Goal: Task Accomplishment & Management: Manage account settings

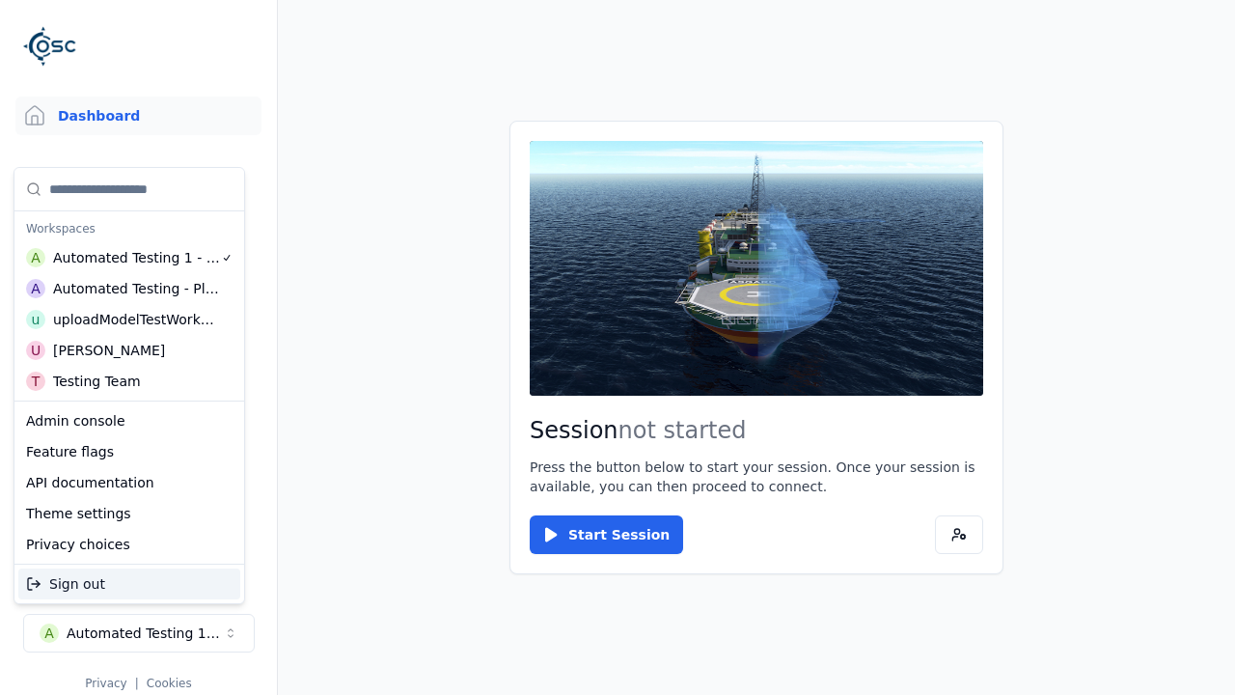
click at [129, 289] on div "Automated Testing - Playwright" at bounding box center [136, 288] width 167 height 19
click at [618, 347] on html "Support Dashboard Assets 3D Models Scenes Datasets Recordings Support Documenta…" at bounding box center [617, 347] width 1235 height 695
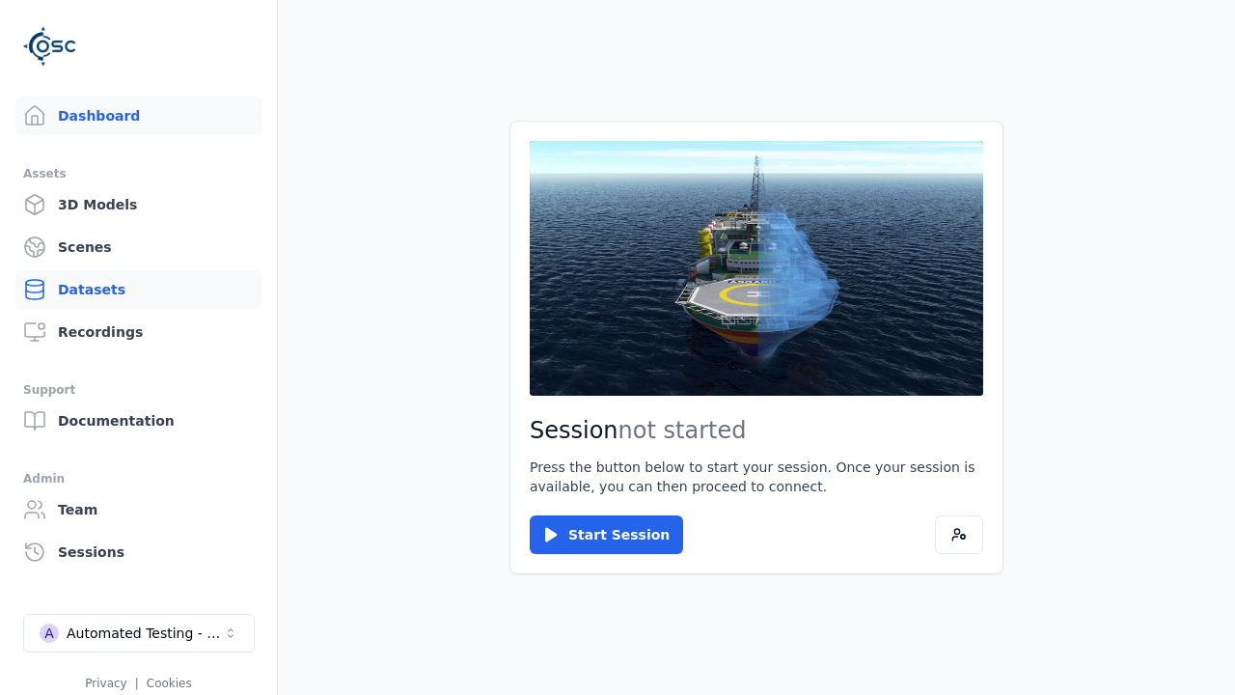
click at [138, 290] on link "Datasets" at bounding box center [138, 289] width 246 height 39
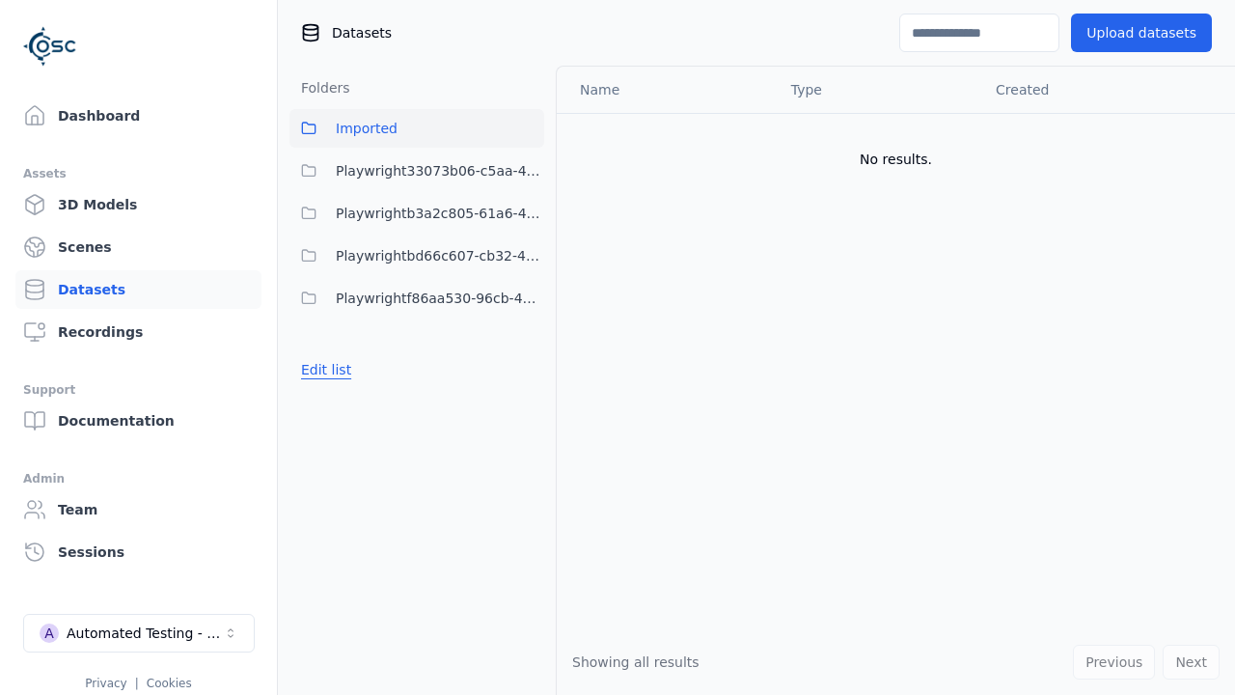
click at [322, 370] on button "Edit list" at bounding box center [326, 369] width 73 height 35
click at [340, 370] on link "Create folder" at bounding box center [345, 369] width 89 height 19
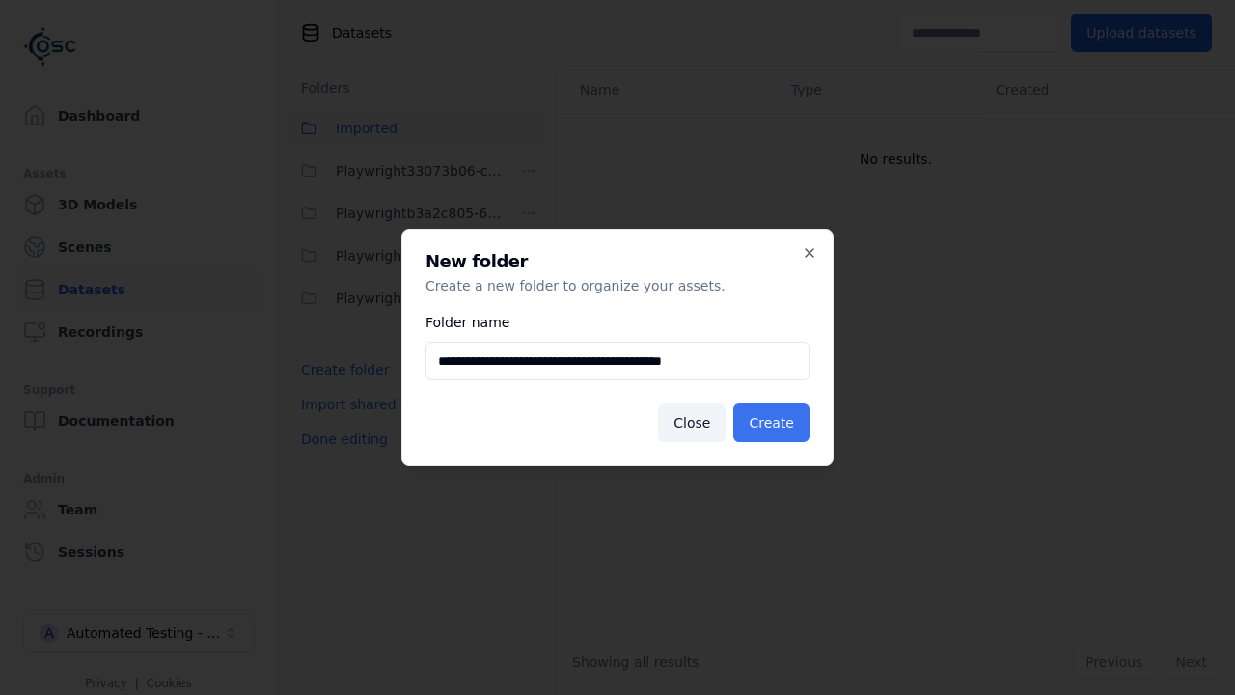
type input "**********"
click at [774, 423] on button "Create" at bounding box center [771, 422] width 76 height 39
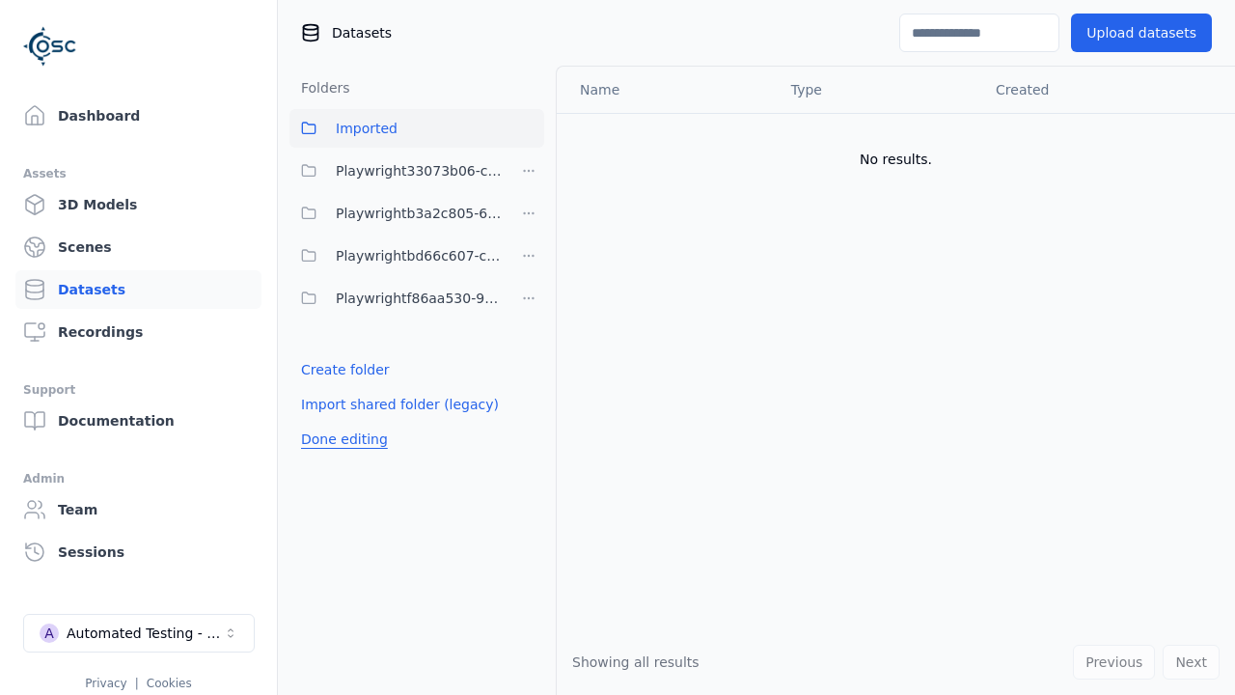
click at [339, 456] on button "Done editing" at bounding box center [345, 439] width 110 height 35
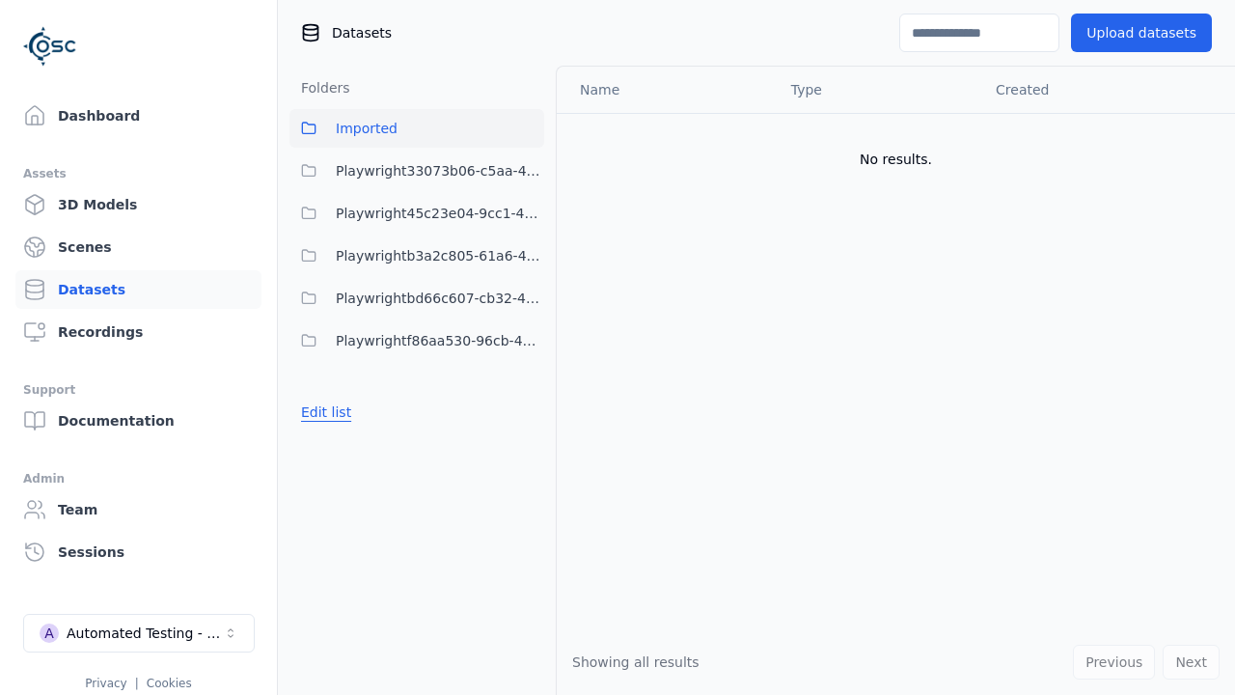
click at [322, 412] on button "Edit list" at bounding box center [326, 412] width 73 height 35
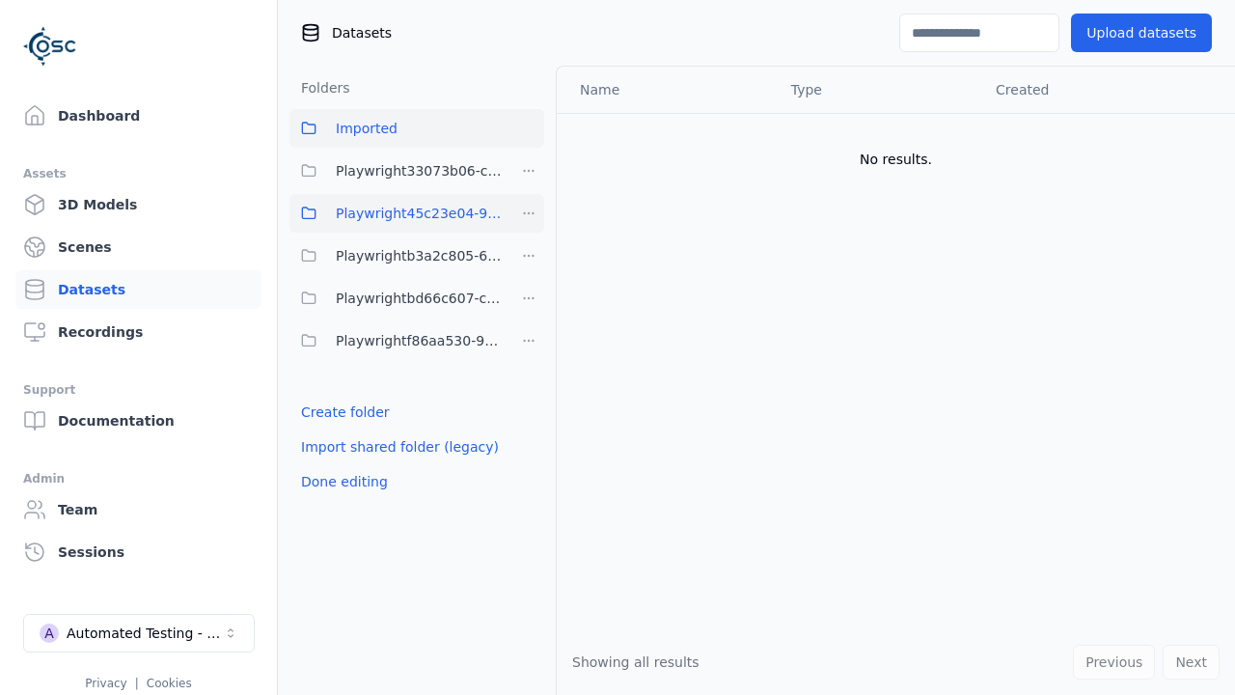
click at [529, 213] on html "Support Dashboard Assets 3D Models Scenes Datasets Recordings Support Documenta…" at bounding box center [617, 347] width 1235 height 695
click at [528, 315] on div "Rename" at bounding box center [534, 314] width 129 height 31
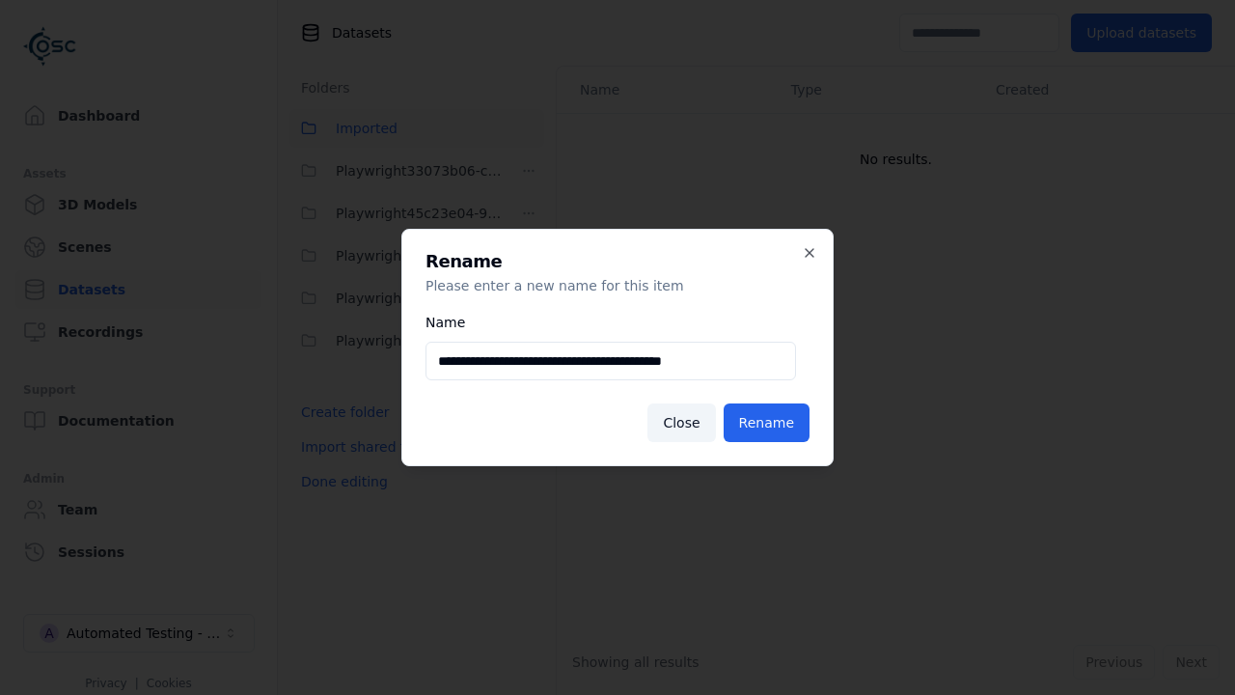
click at [611, 361] on input "**********" at bounding box center [611, 361] width 371 height 39
type input "**********"
click at [768, 423] on button "Rename" at bounding box center [767, 422] width 86 height 39
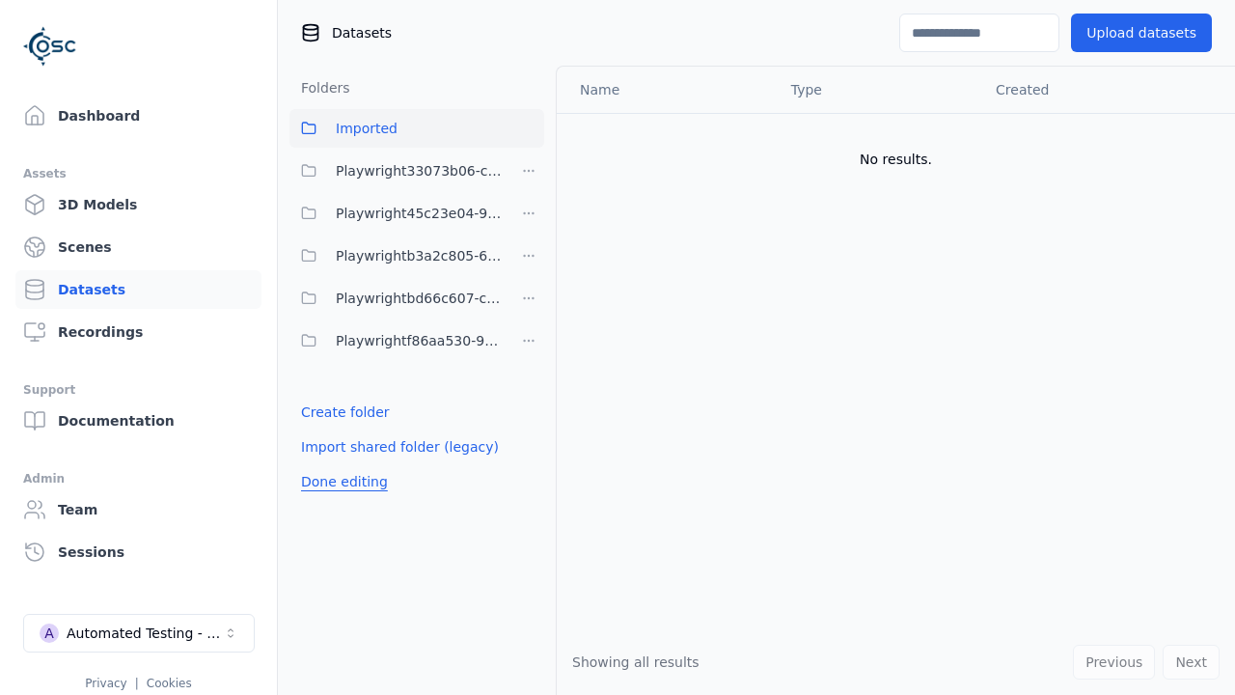
click at [339, 482] on button "Done editing" at bounding box center [345, 481] width 110 height 35
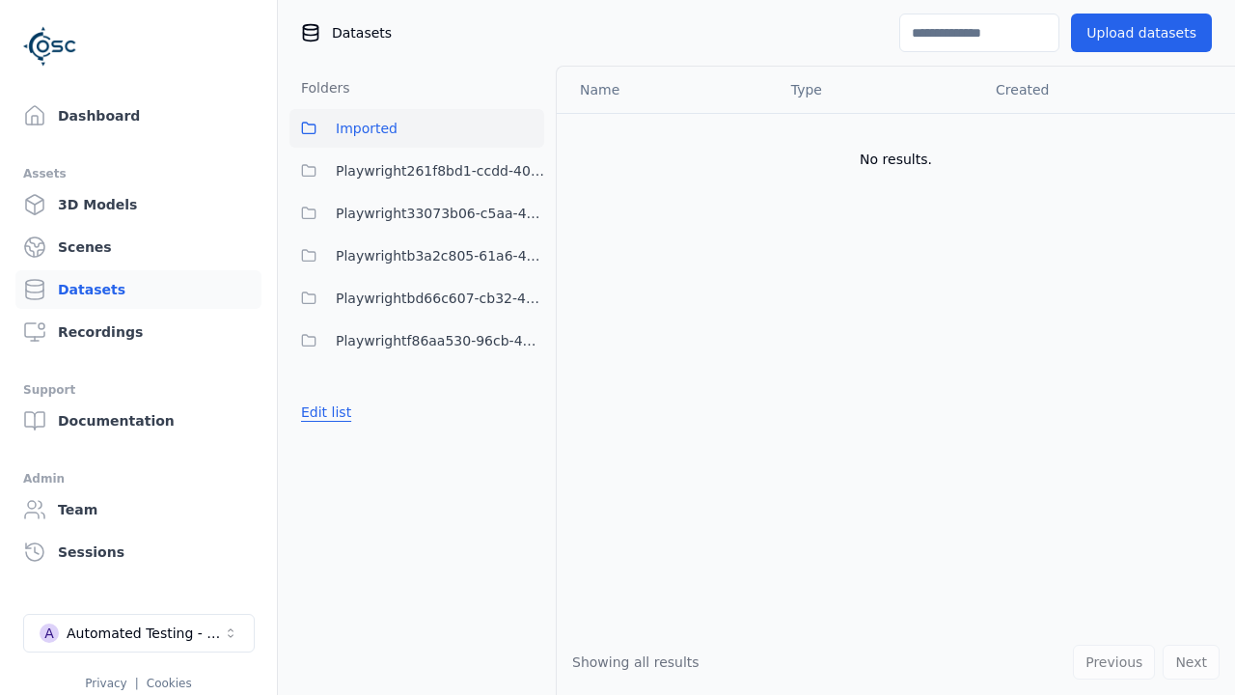
click at [322, 412] on button "Edit list" at bounding box center [326, 412] width 73 height 35
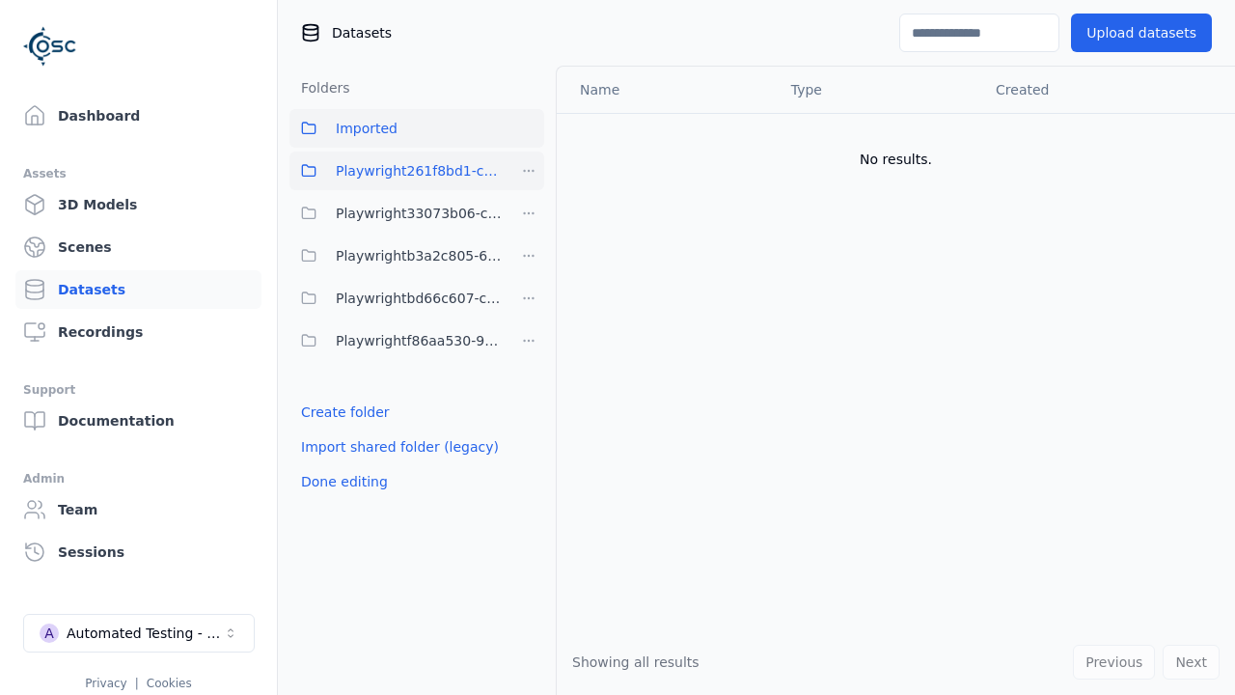
click at [529, 171] on html "Support Dashboard Assets 3D Models Scenes Datasets Recordings Support Documenta…" at bounding box center [617, 347] width 1235 height 695
